Goal: Information Seeking & Learning: Find contact information

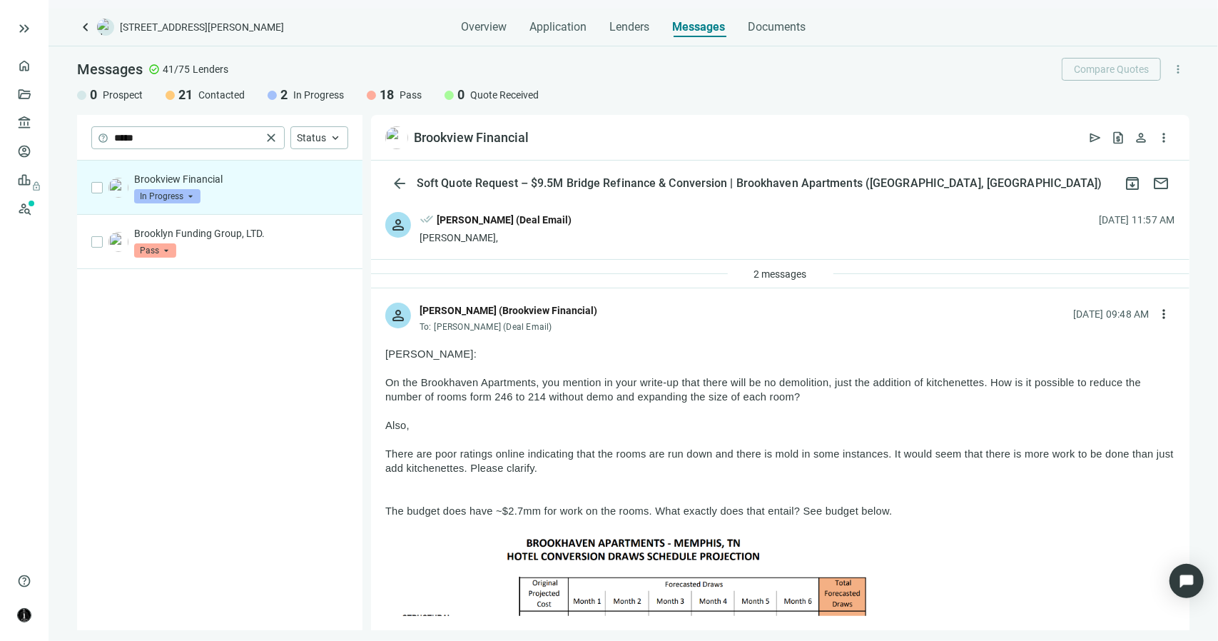
scroll to position [2424, 0]
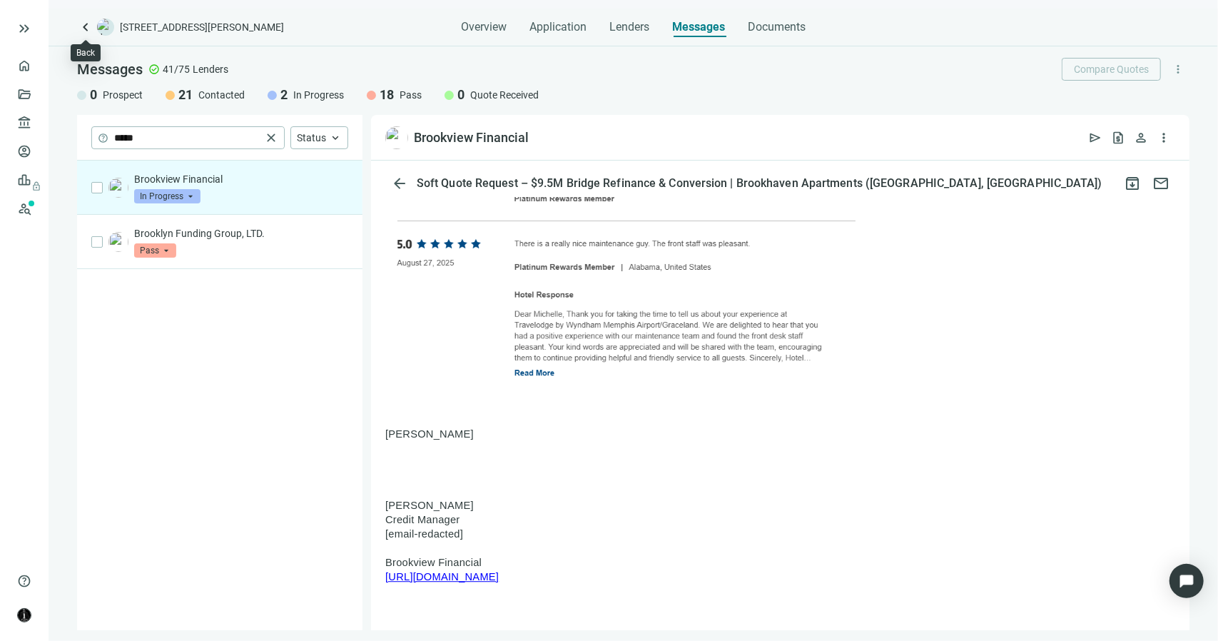
click at [83, 33] on span "keyboard_arrow_left" at bounding box center [85, 27] width 17 height 17
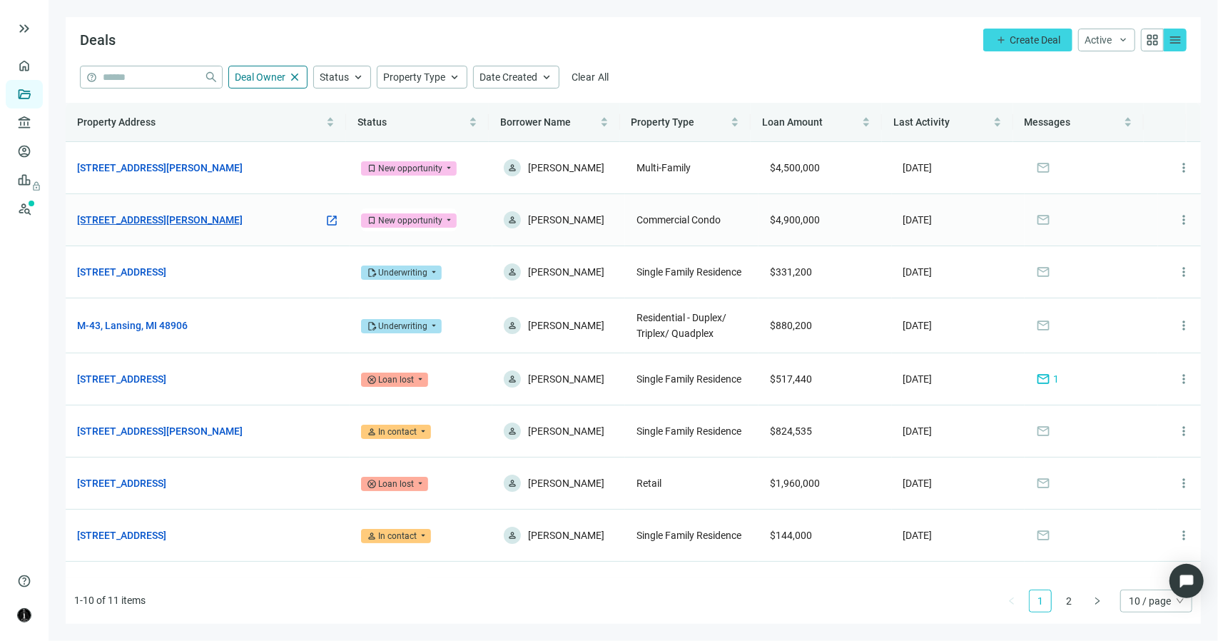
click at [172, 219] on link "[STREET_ADDRESS][PERSON_NAME]" at bounding box center [160, 220] width 166 height 16
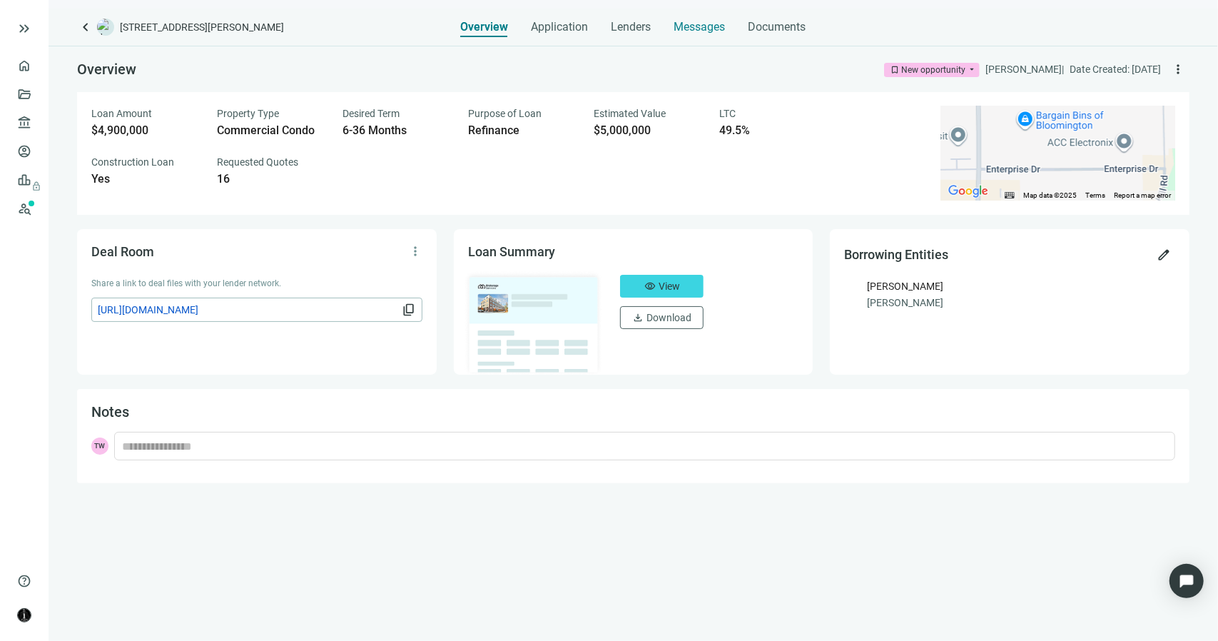
click at [688, 24] on span "Messages" at bounding box center [699, 27] width 51 height 14
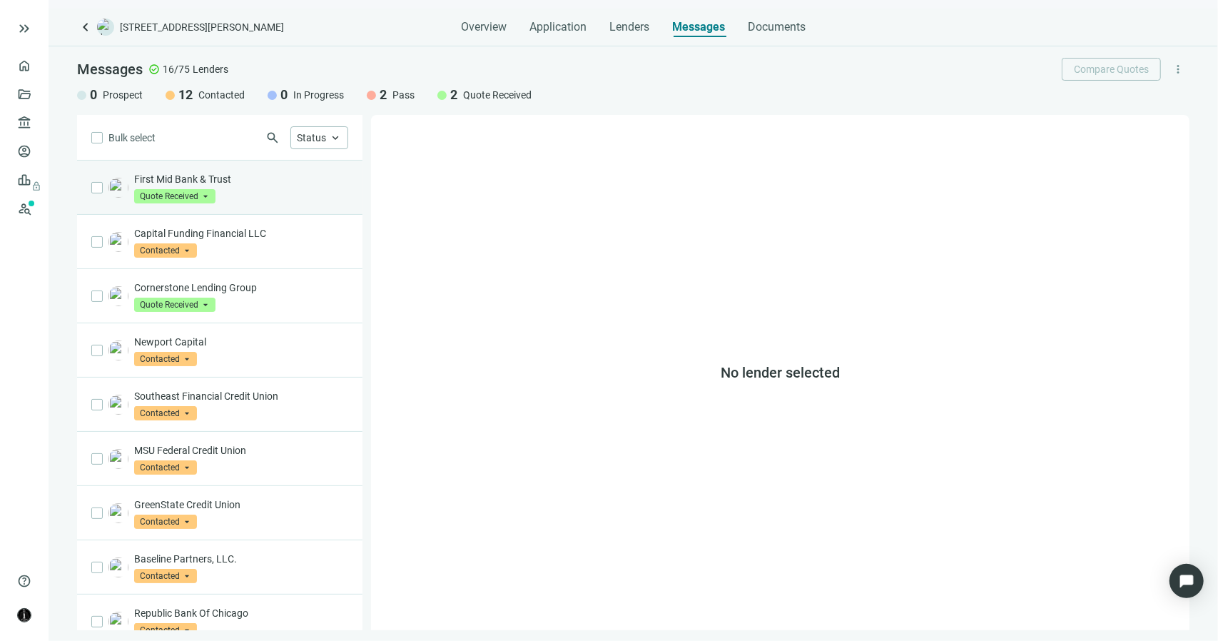
click at [245, 203] on div "First Mid Bank & Trust Quote Received arrow_drop_down" at bounding box center [219, 188] width 285 height 54
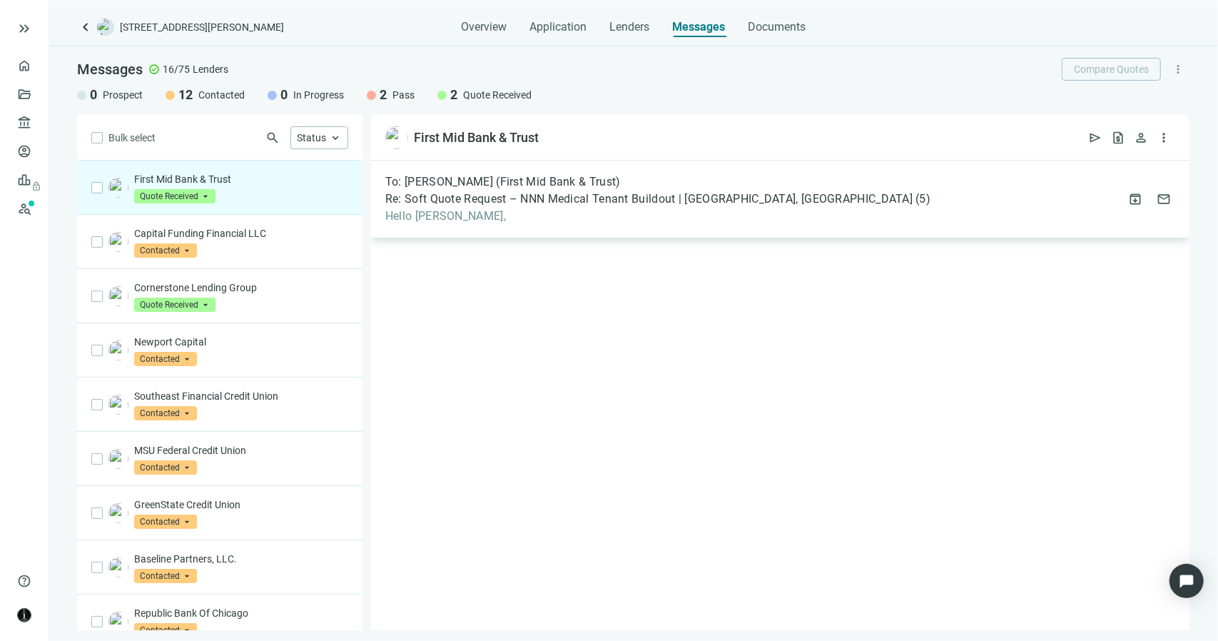
click at [489, 205] on span "Re: Soft Quote Request – NNN Medical Tenant Buildout | Bloomington, IL" at bounding box center [648, 199] width 527 height 14
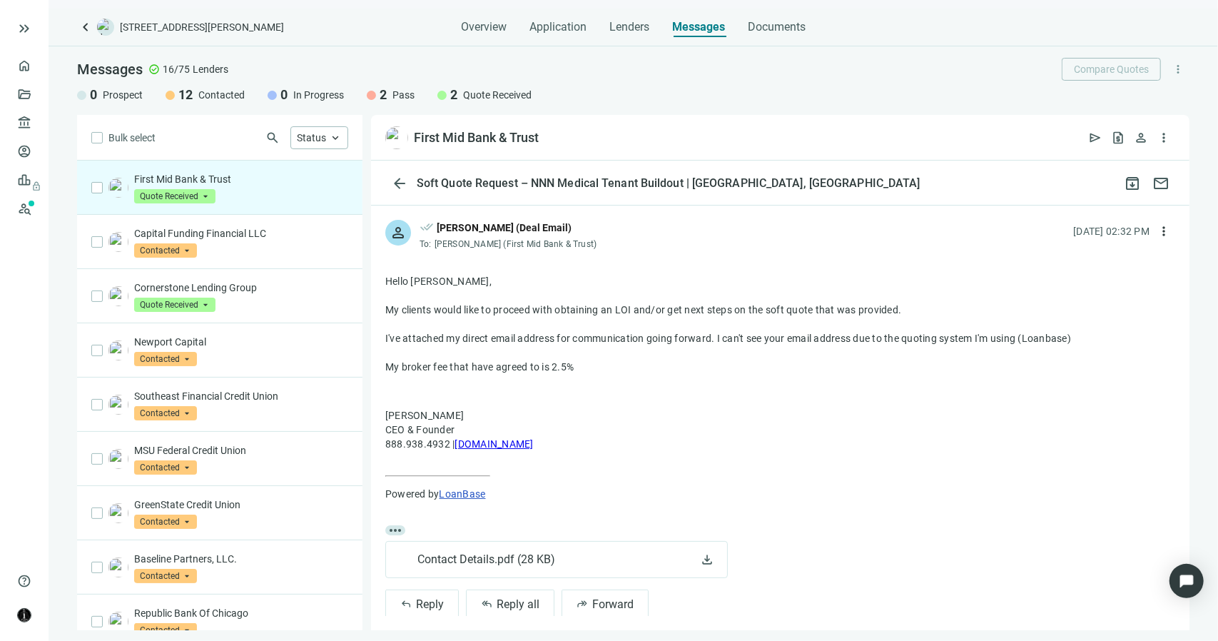
scroll to position [98, 0]
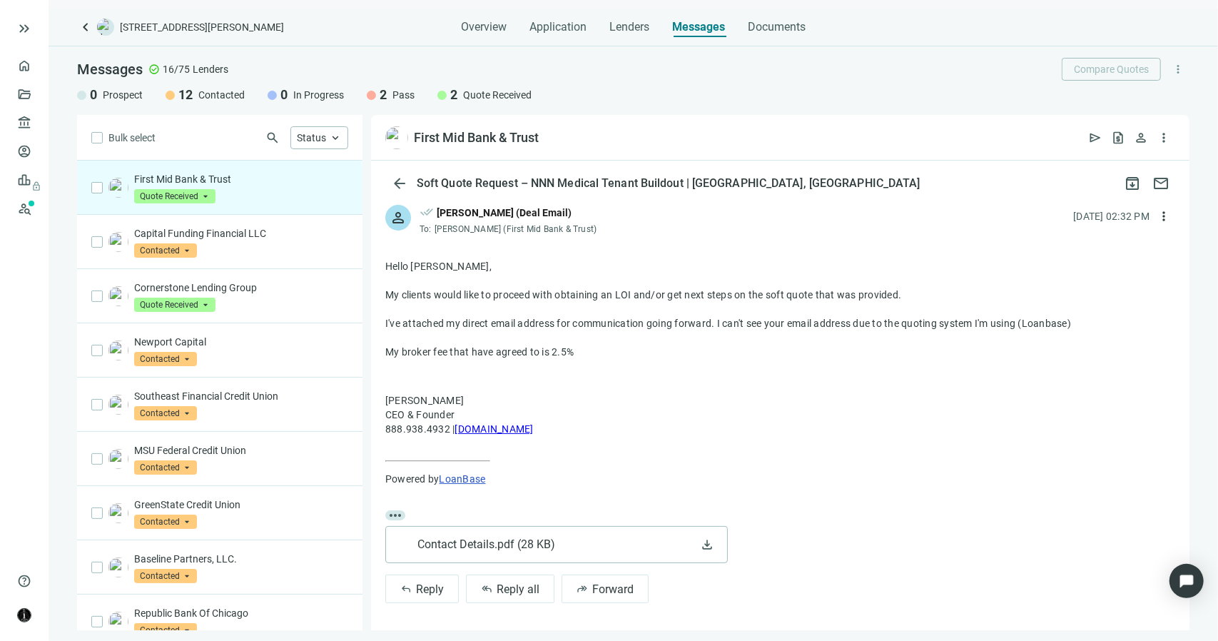
click at [477, 545] on span "Contact Details.pdf ( 28 KB )" at bounding box center [488, 544] width 143 height 14
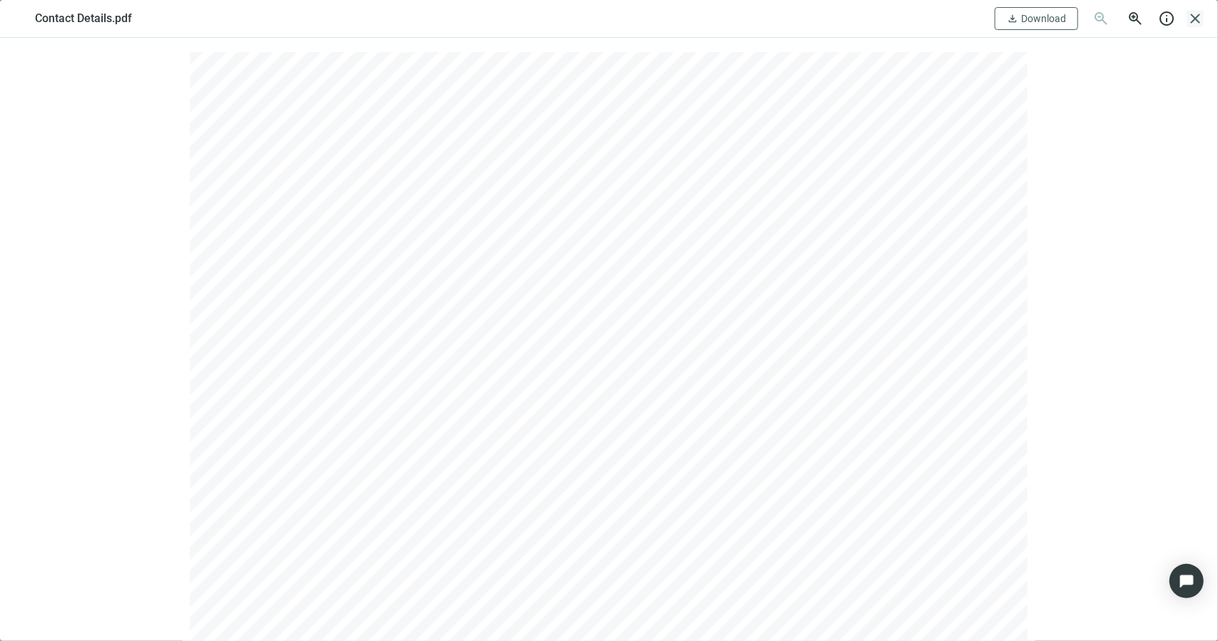
click at [1199, 16] on span "close" at bounding box center [1195, 18] width 17 height 17
